Goal: Task Accomplishment & Management: Manage account settings

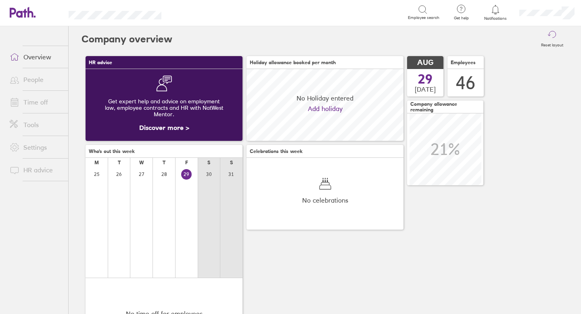
scroll to position [72, 157]
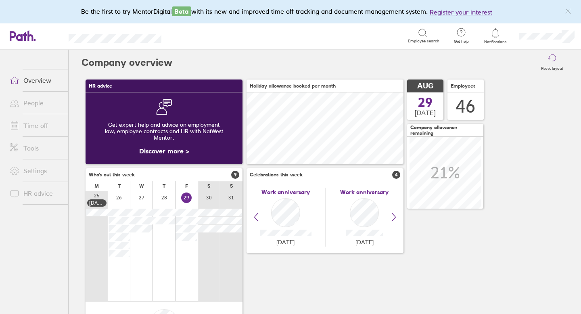
click at [496, 33] on icon at bounding box center [495, 33] width 10 height 10
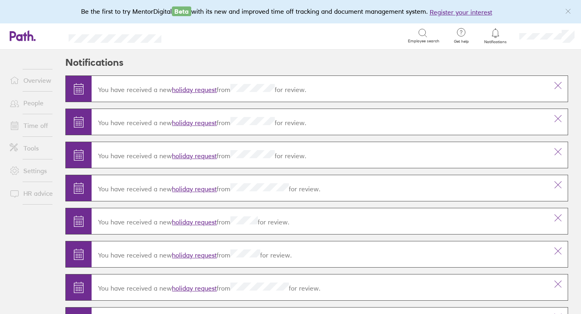
click at [208, 88] on link "holiday request" at bounding box center [194, 89] width 45 height 8
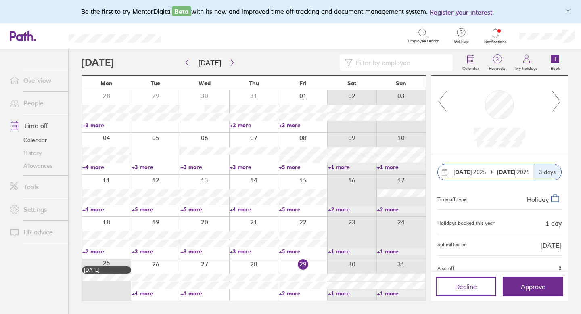
click at [442, 102] on icon at bounding box center [442, 101] width 10 height 22
click at [442, 104] on icon at bounding box center [442, 101] width 10 height 22
click at [529, 283] on span "Approve" at bounding box center [533, 286] width 25 height 7
click at [523, 283] on span "Approve" at bounding box center [533, 286] width 25 height 7
click at [524, 287] on span "Approve" at bounding box center [533, 286] width 25 height 7
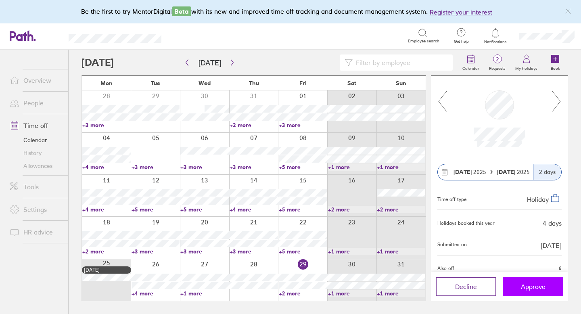
click at [528, 284] on span "Approve" at bounding box center [533, 286] width 25 height 7
click at [555, 104] on icon at bounding box center [556, 101] width 10 height 22
click at [533, 284] on span "Approve" at bounding box center [533, 286] width 25 height 7
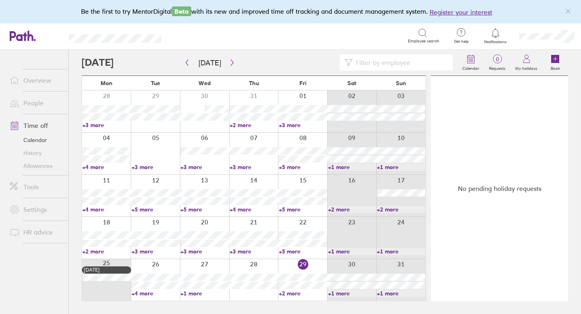
click at [39, 165] on link "Allowances" at bounding box center [35, 165] width 65 height 13
